Goal: Task Accomplishment & Management: Manage account settings

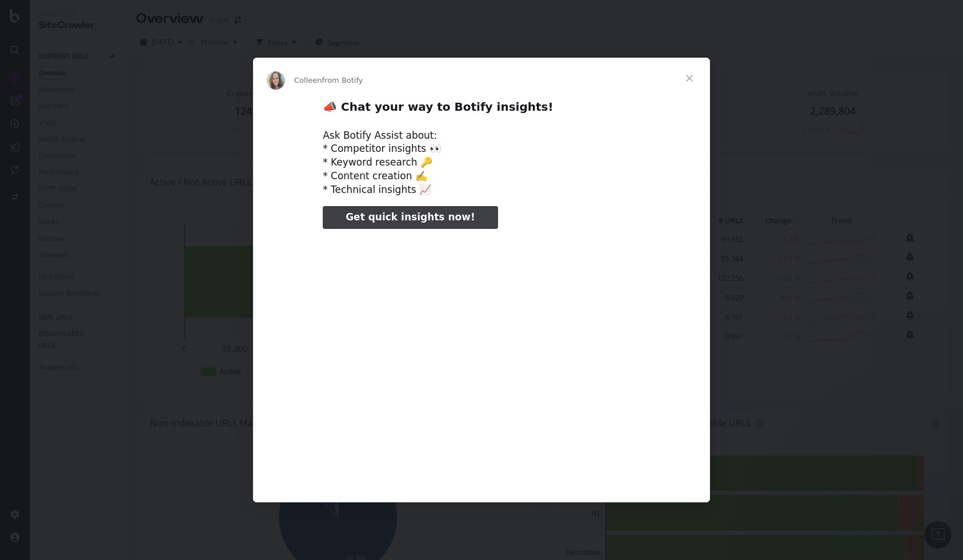
type input "1274893"
click at [694, 80] on span "Close" at bounding box center [689, 78] width 41 height 41
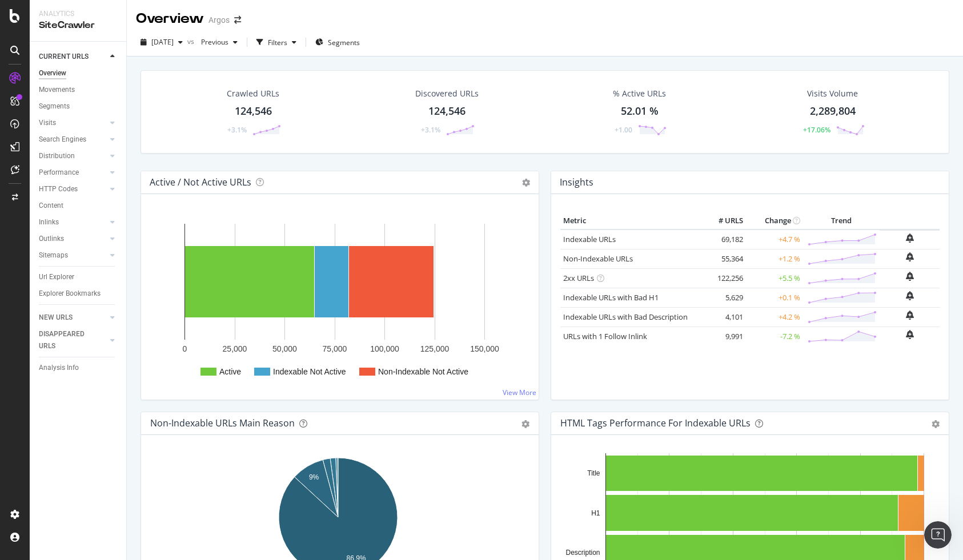
click at [360, 169] on div "Crawled URLs 124,546 +3.1% Discovered URLs 124,546 +3.1% % Active URLs 52.01 % …" at bounding box center [545, 120] width 820 height 101
click at [183, 41] on icon "button" at bounding box center [180, 42] width 5 height 7
click at [455, 25] on div "Overview Argos" at bounding box center [545, 14] width 836 height 29
click at [5, 513] on div at bounding box center [14, 514] width 27 height 18
click at [18, 518] on icon at bounding box center [14, 514] width 11 height 11
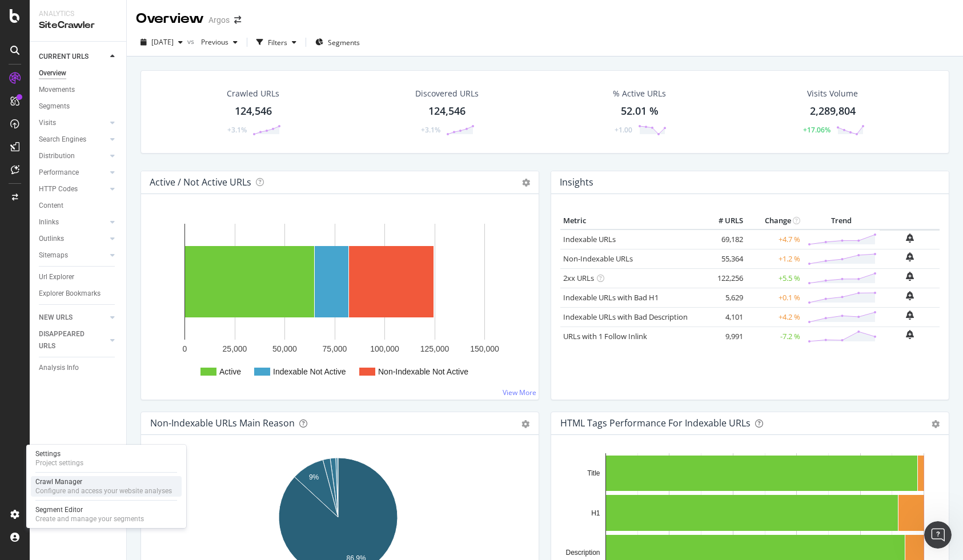
click at [97, 487] on div "Configure and access your website analyses" at bounding box center [103, 491] width 137 height 9
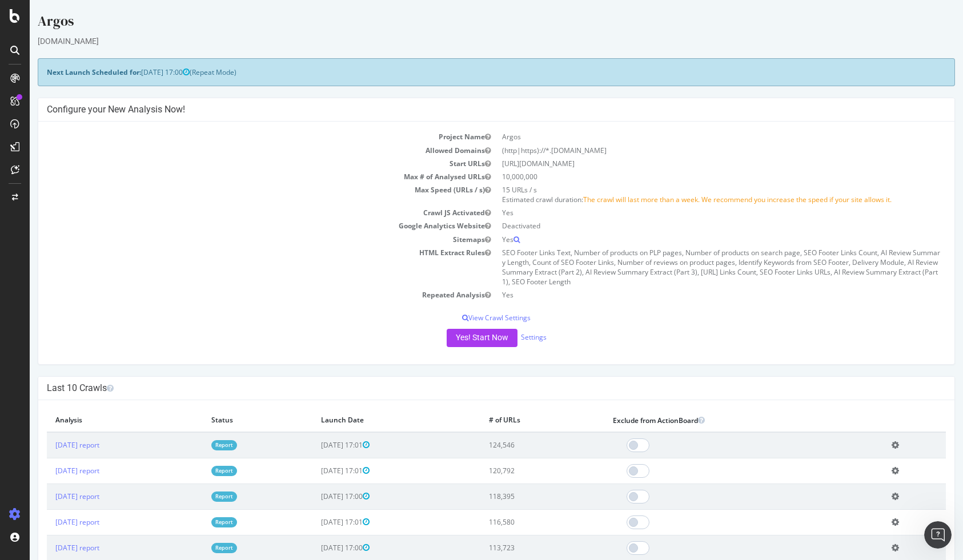
click at [130, 292] on td "Repeated Analysis" at bounding box center [272, 294] width 450 height 13
click at [333, 335] on div "Yes! Start Now Settings" at bounding box center [496, 338] width 899 height 18
click at [336, 320] on p "View Crawl Settings" at bounding box center [496, 318] width 899 height 10
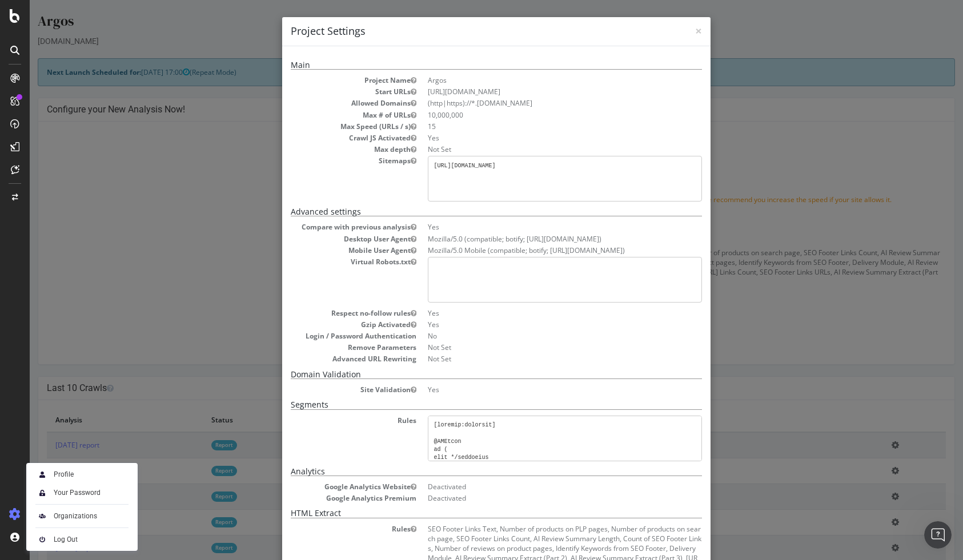
click at [194, 317] on div "× Close Project Settings Main Project Name Argos Start URLs [URL][DOMAIN_NAME] …" at bounding box center [496, 280] width 933 height 560
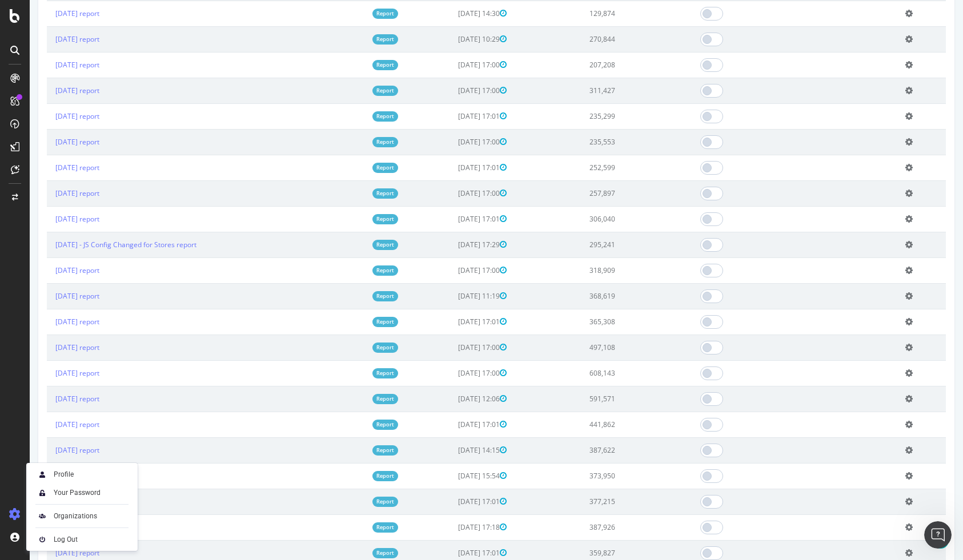
scroll to position [917, 0]
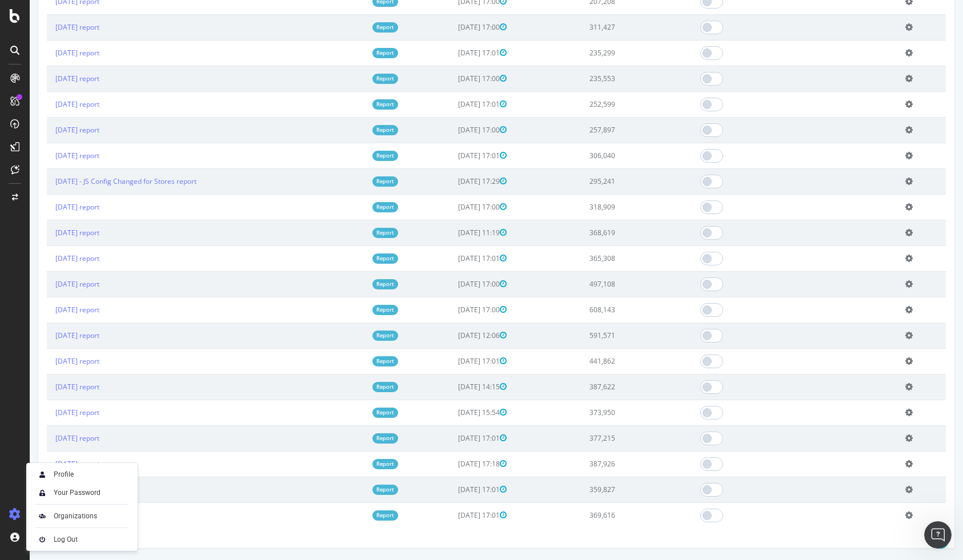
click at [188, 532] on div "× Close Delete Analysis ? Are you sure you want to delete the analysis "[DATE]"…" at bounding box center [496, 188] width 916 height 720
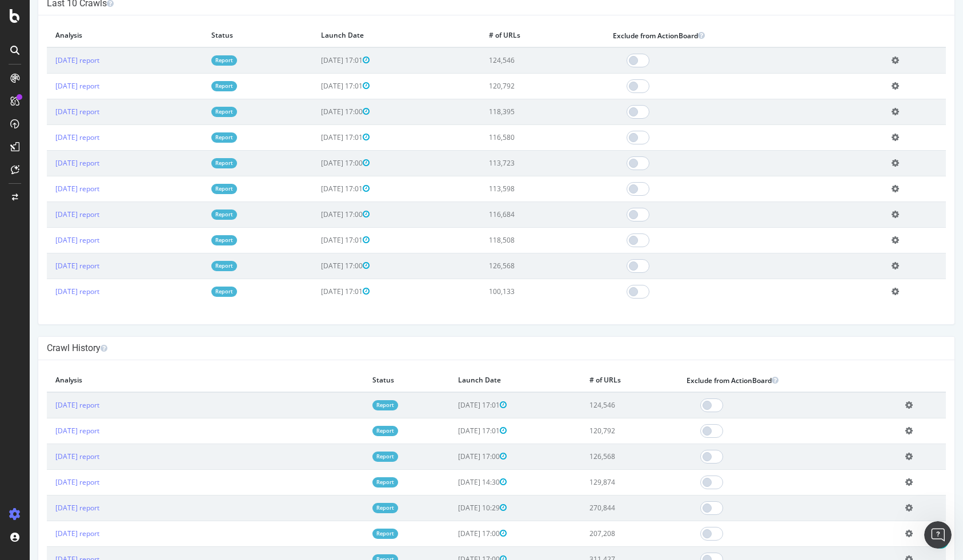
scroll to position [384, 0]
